Goal: Use online tool/utility

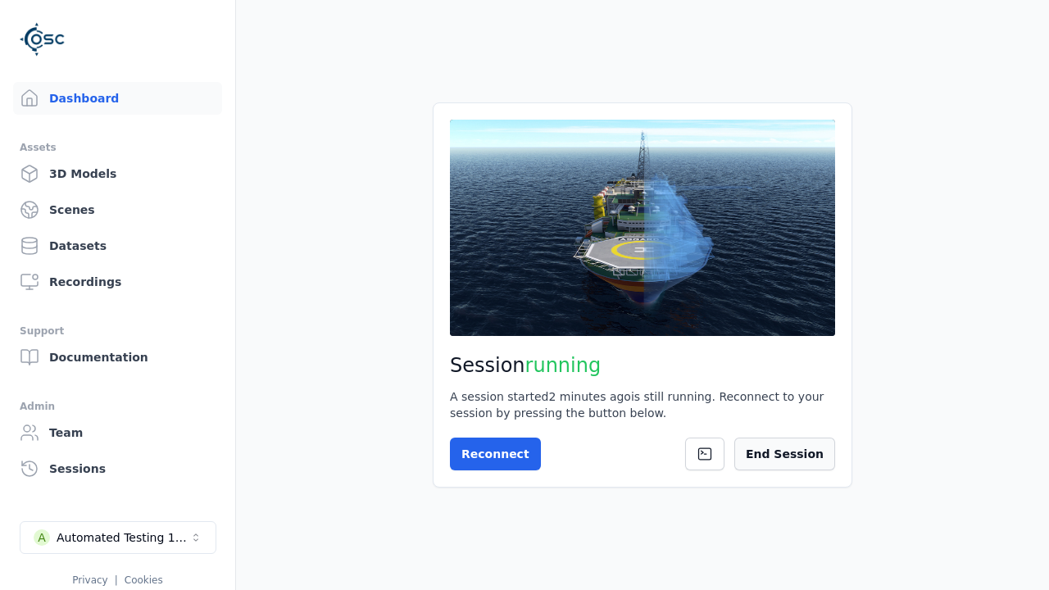
click at [808, 455] on button "End Session" at bounding box center [785, 454] width 101 height 33
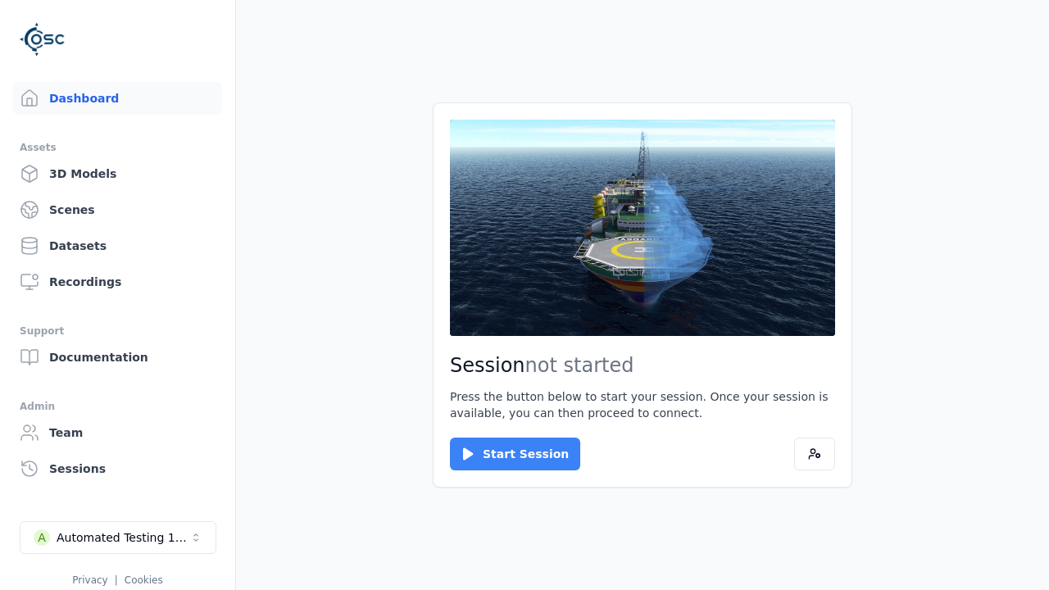
click at [505, 454] on button "Start Session" at bounding box center [515, 454] width 130 height 33
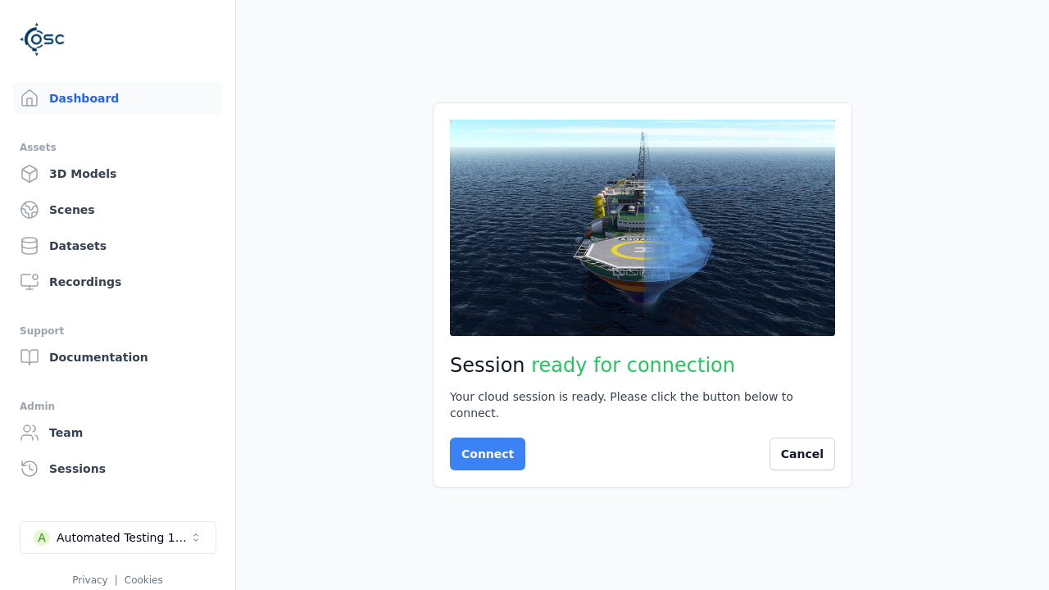
click at [483, 446] on button "Connect" at bounding box center [487, 454] width 75 height 33
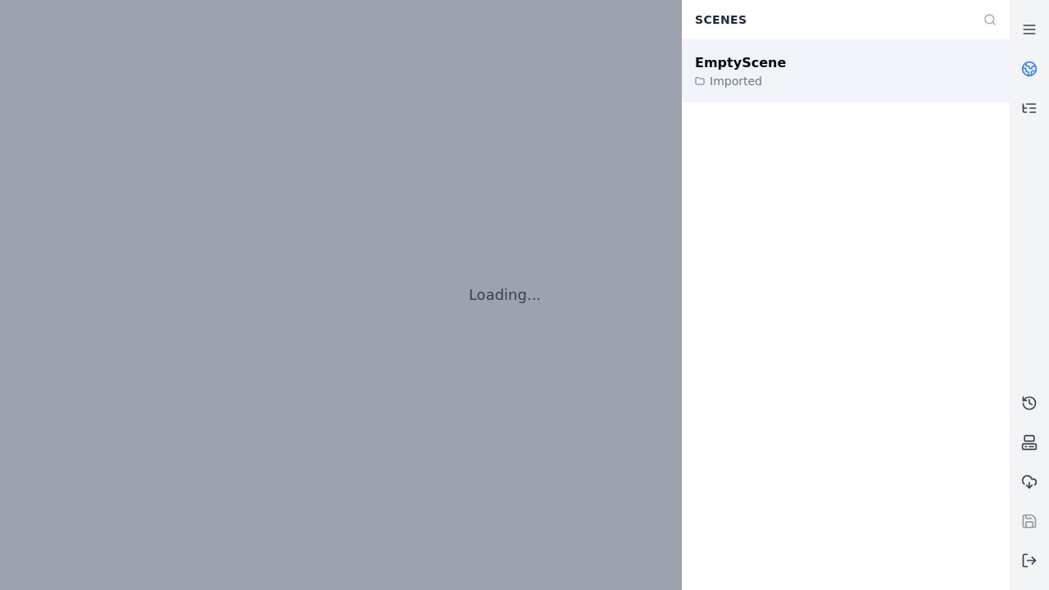
click at [731, 62] on div "EmptyScene" at bounding box center [740, 63] width 91 height 20
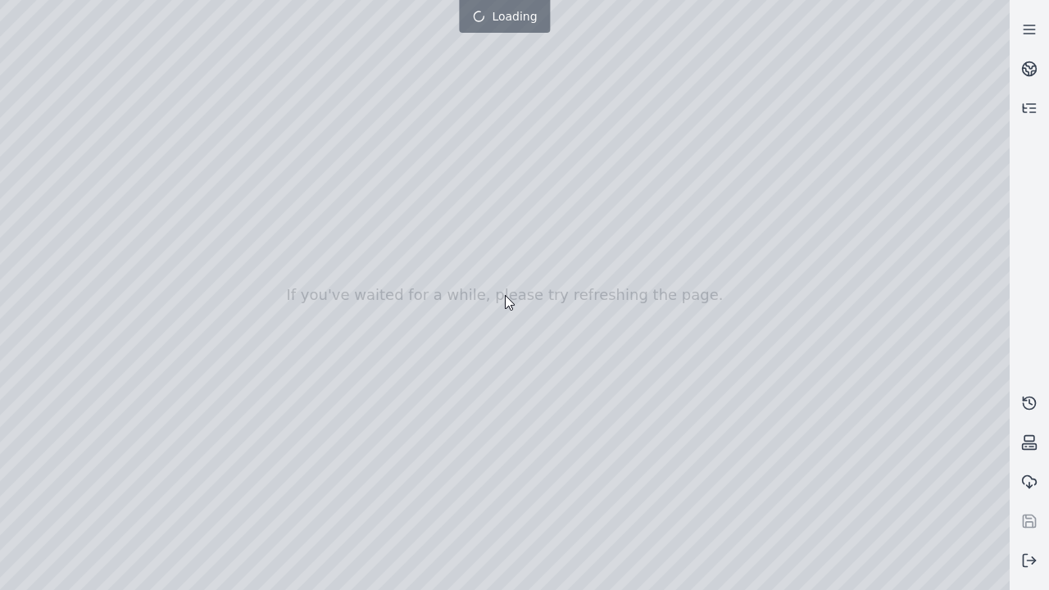
click at [4, 4] on div at bounding box center [524, 295] width 1049 height 656
click at [51, 149] on div at bounding box center [505, 295] width 1010 height 590
click at [29, 171] on div at bounding box center [505, 295] width 1010 height 590
click at [271, 36] on div at bounding box center [505, 295] width 1010 height 590
click at [125, 77] on div at bounding box center [505, 295] width 1010 height 590
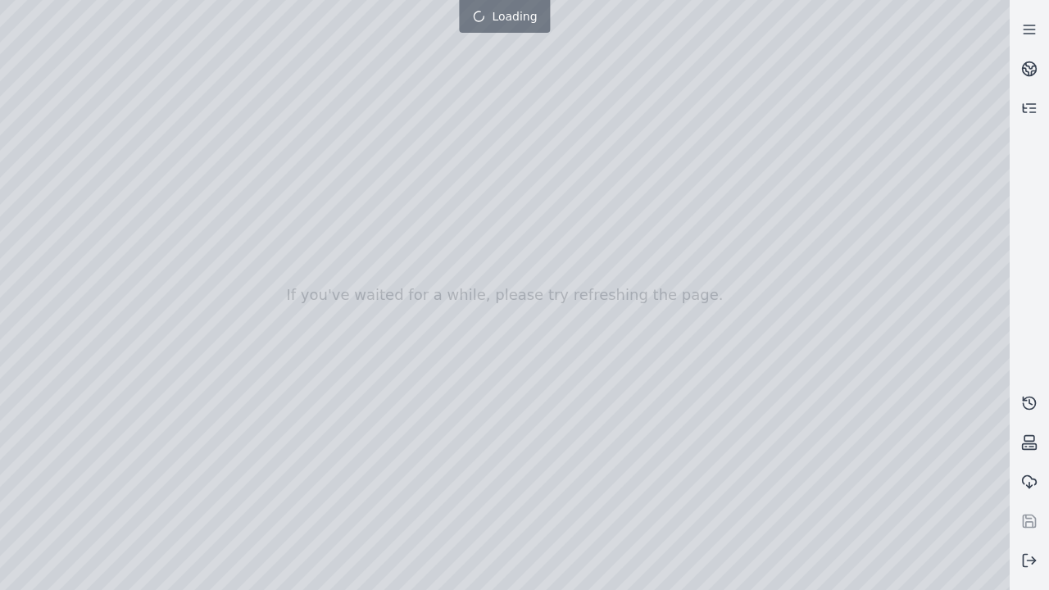
click at [758, 576] on div at bounding box center [505, 295] width 1010 height 590
